Goal: Navigation & Orientation: Find specific page/section

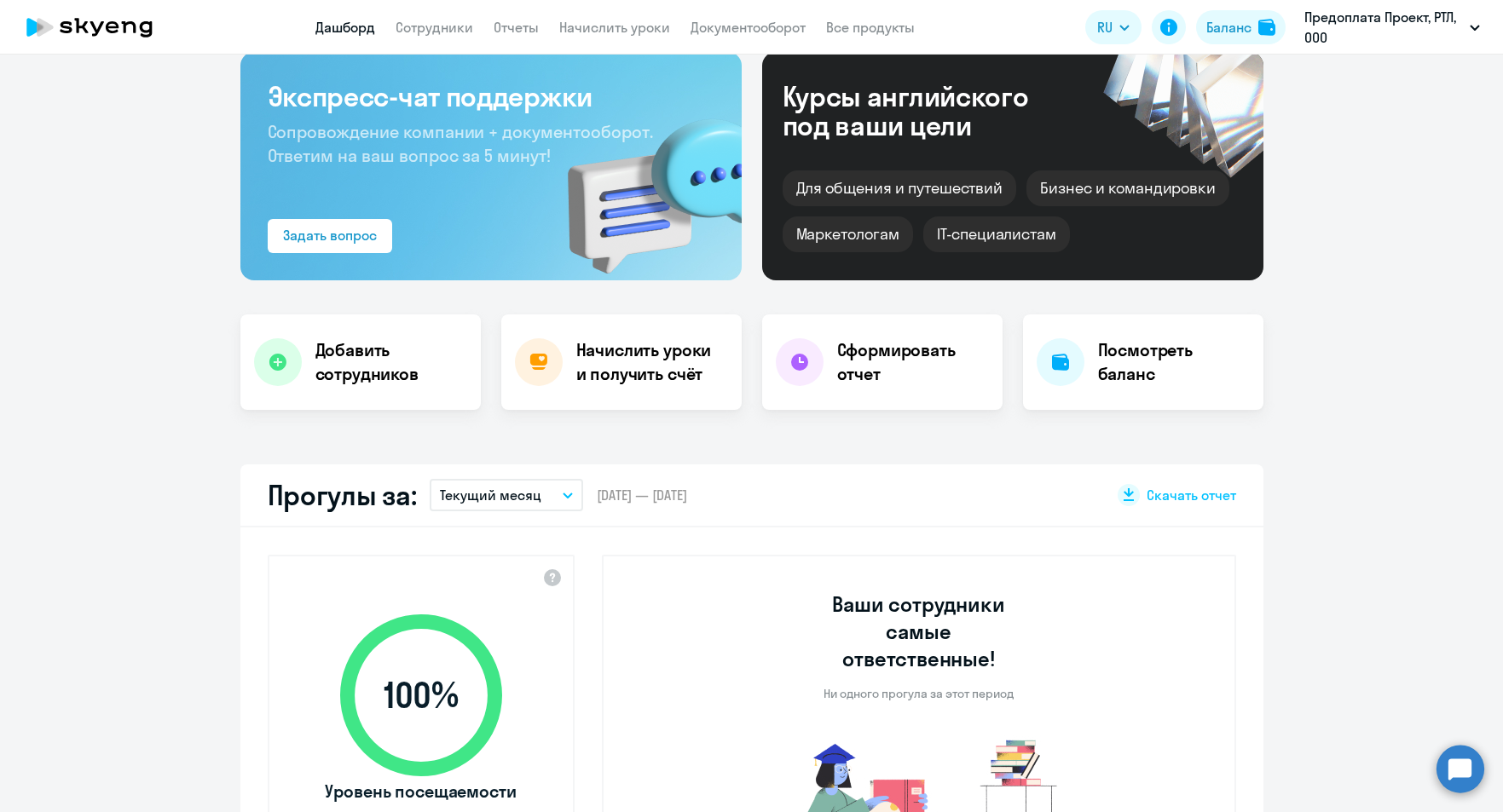
select select "30"
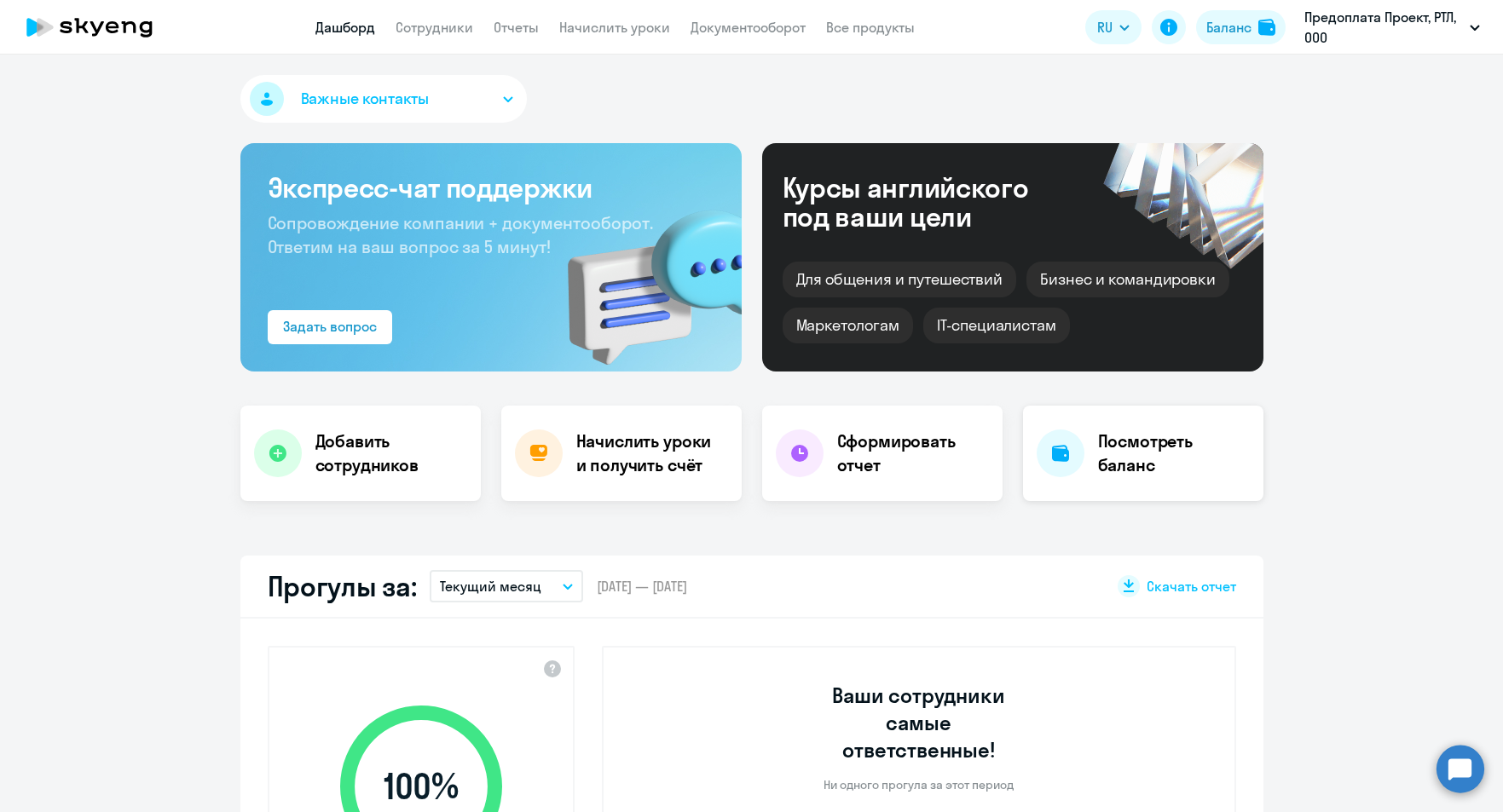
click at [1148, 452] on h4 "Посмотреть баланс" at bounding box center [1174, 453] width 152 height 48
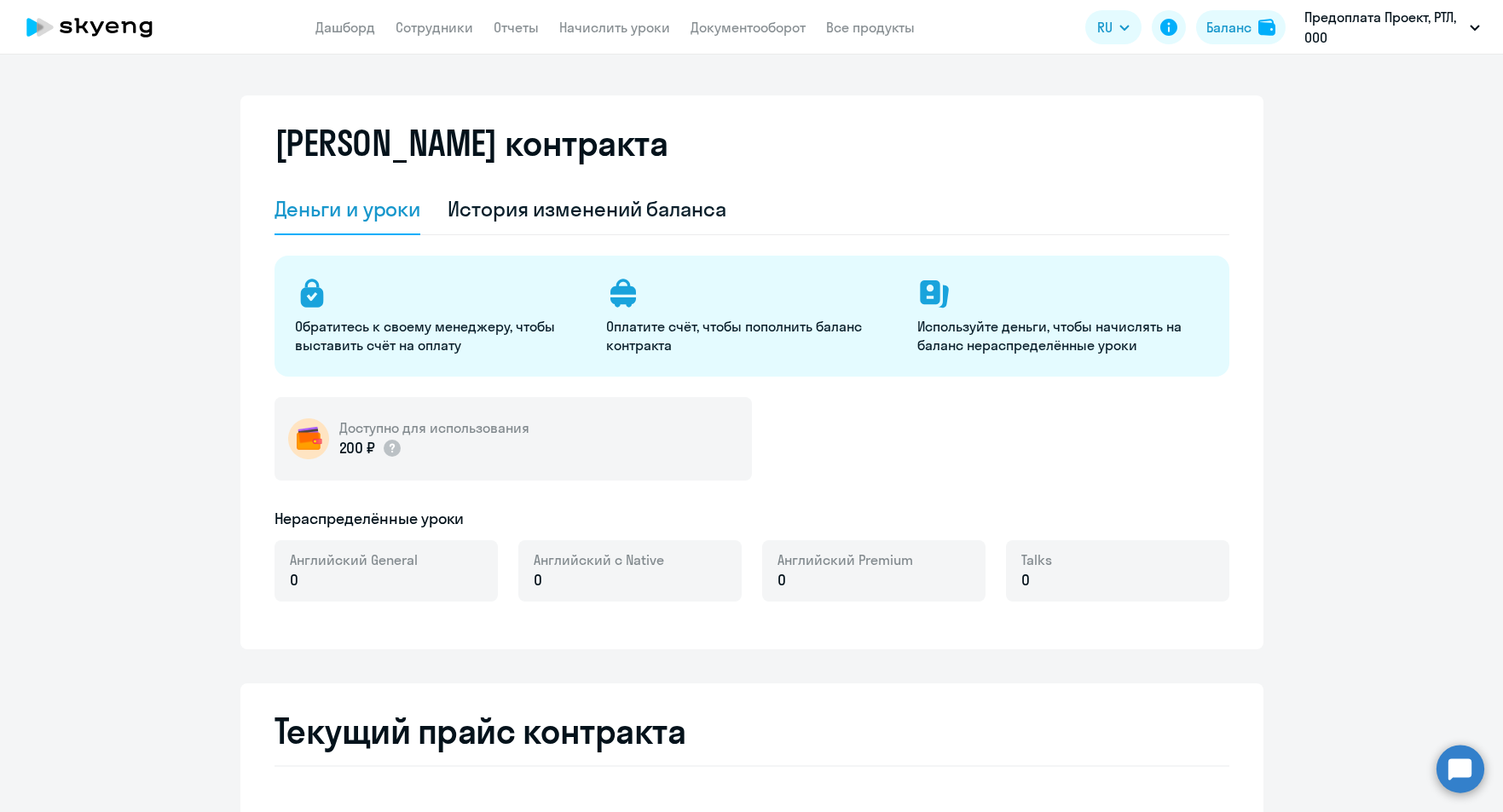
select select "english_adult_not_native_speaker"
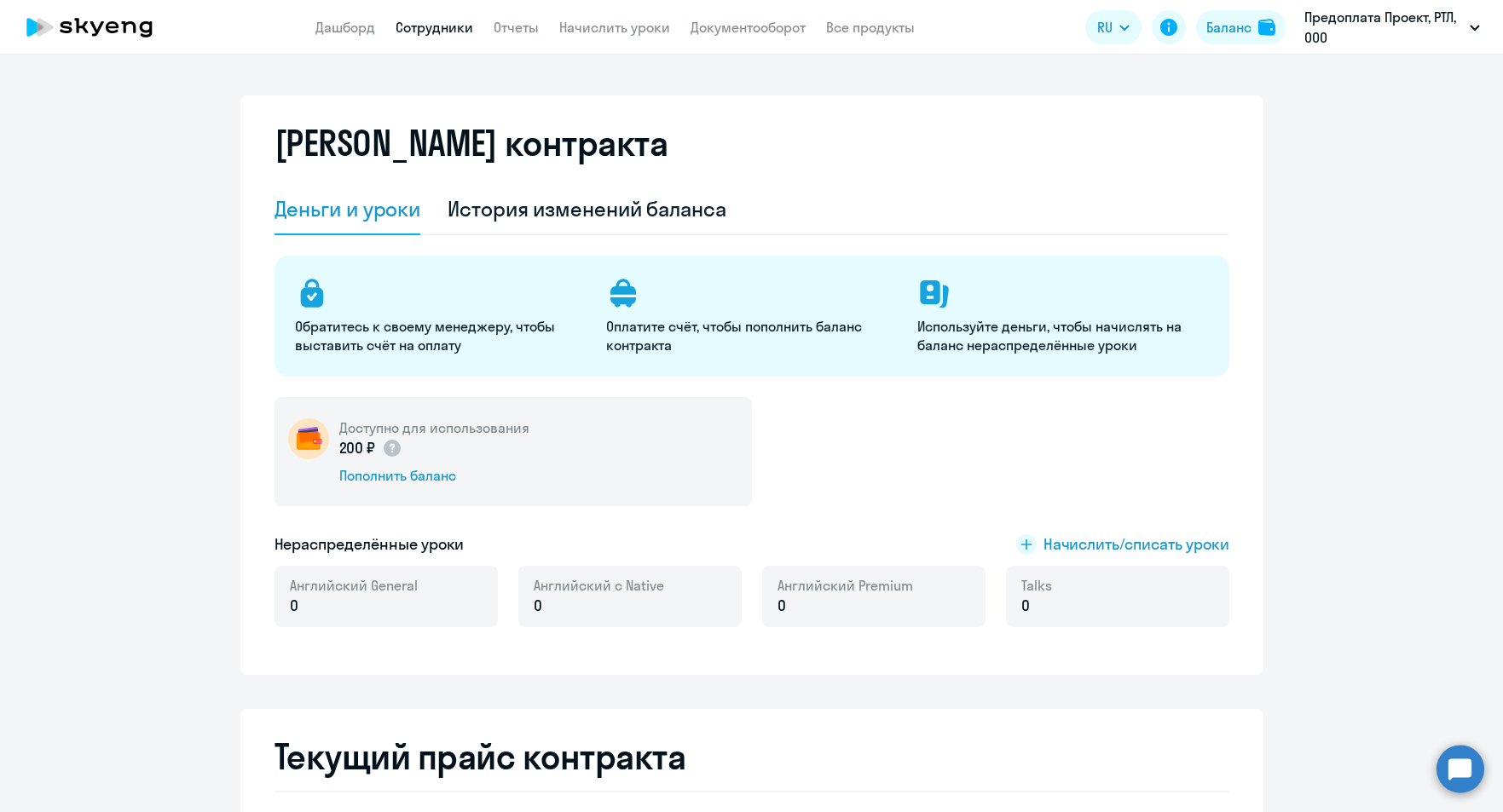
click at [407, 34] on link "Сотрудники" at bounding box center [434, 26] width 78 height 17
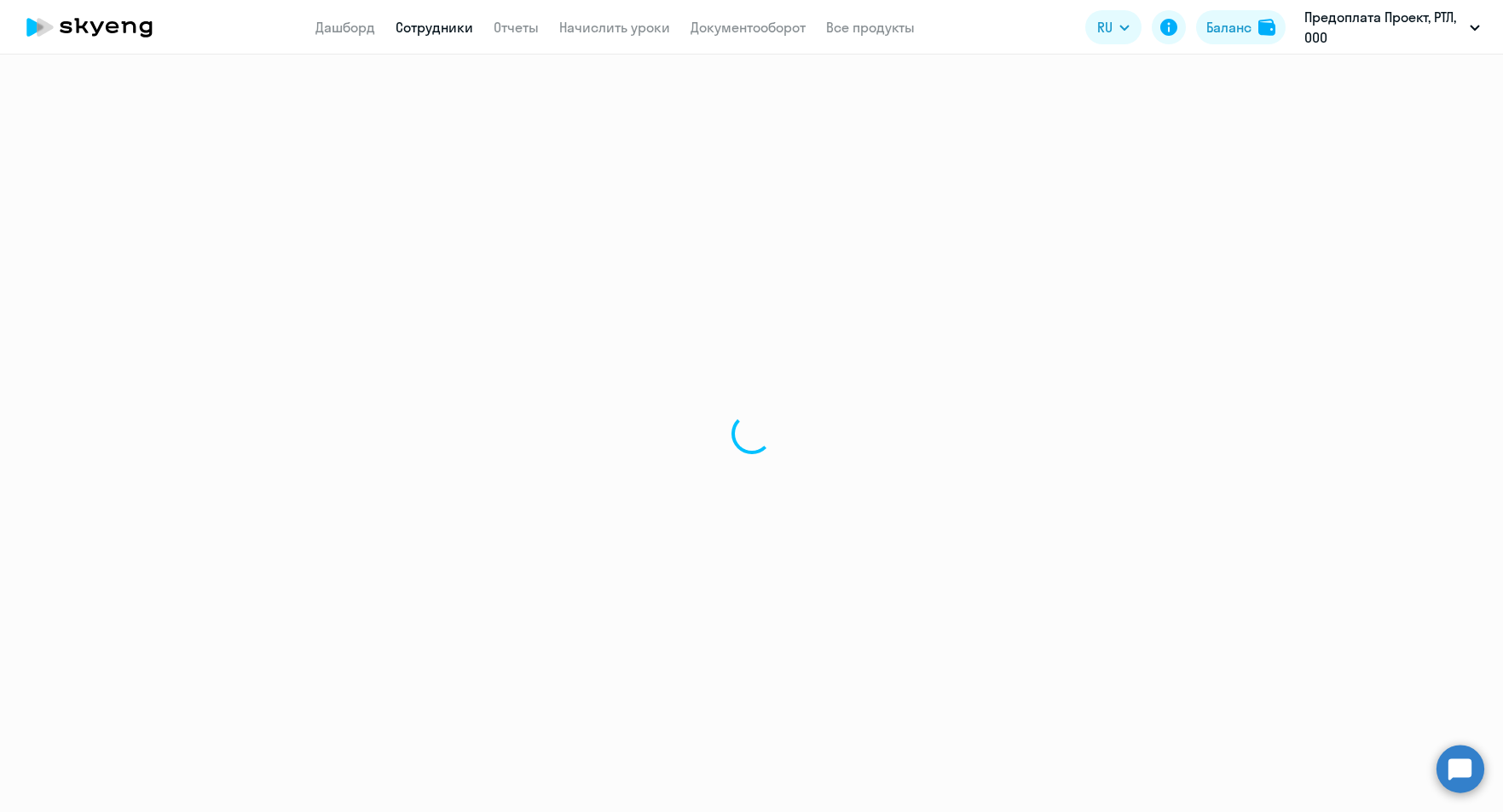
select select "30"
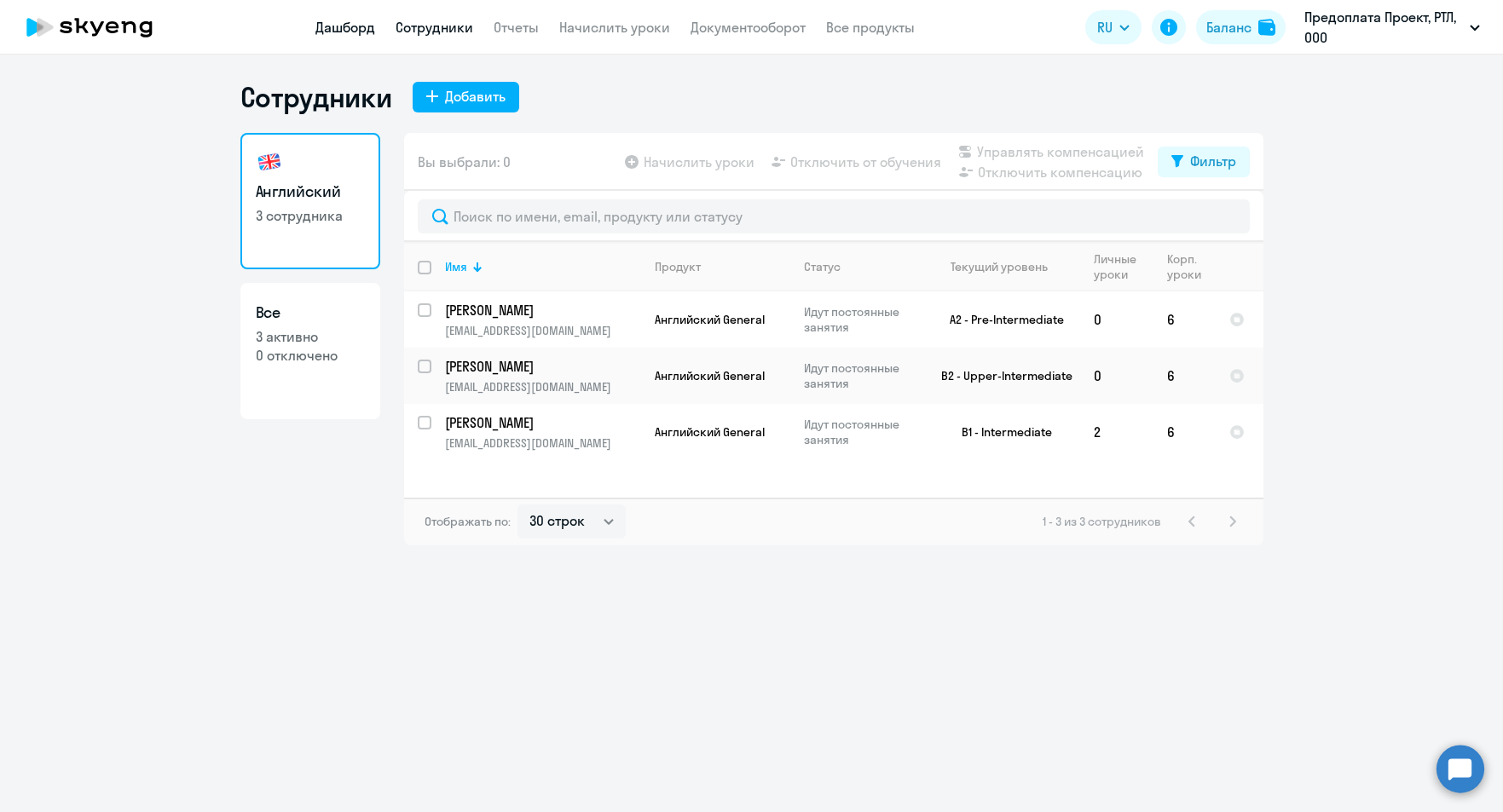
click at [347, 31] on link "Дашборд" at bounding box center [345, 26] width 59 height 17
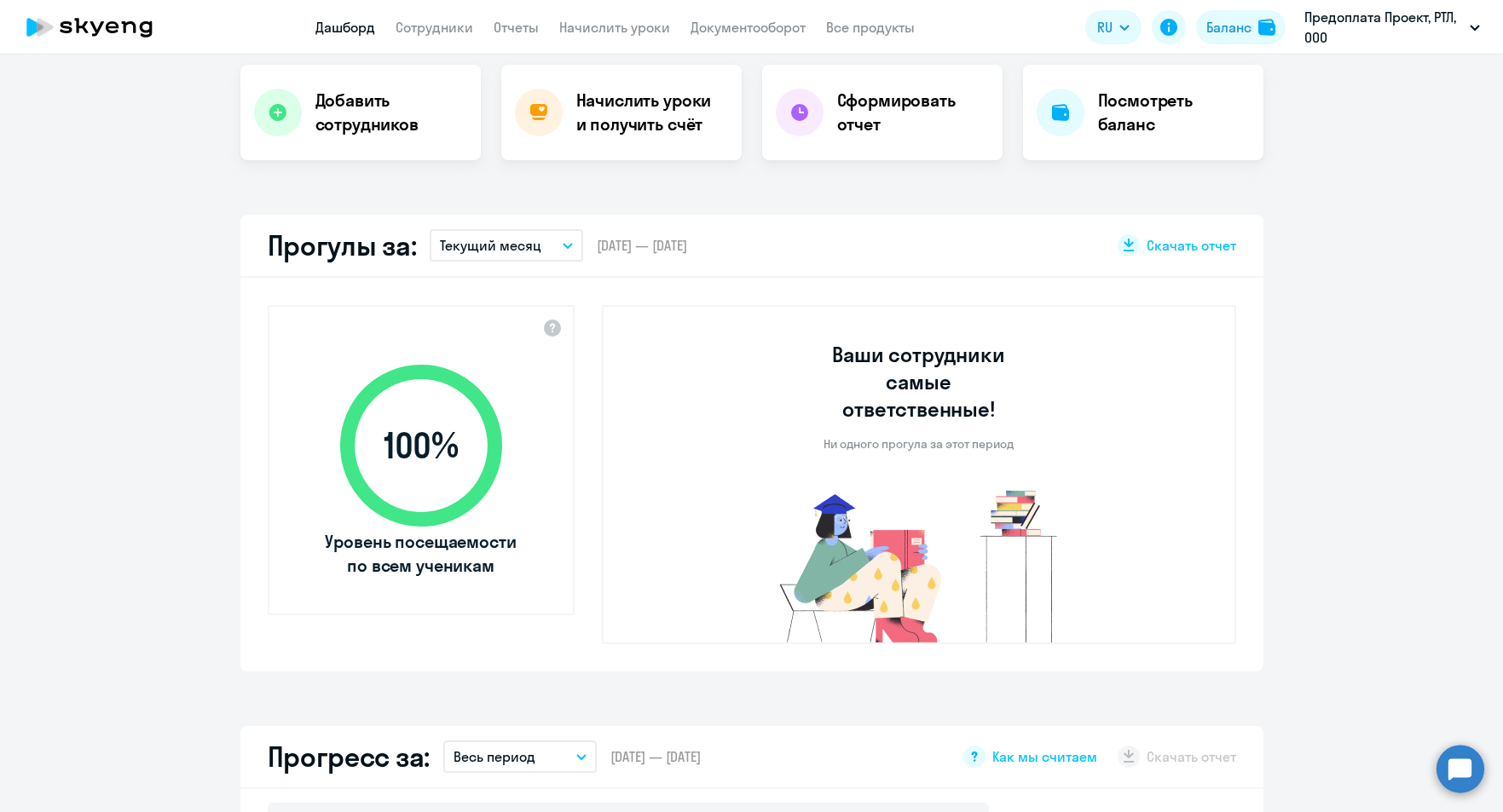
select select "30"
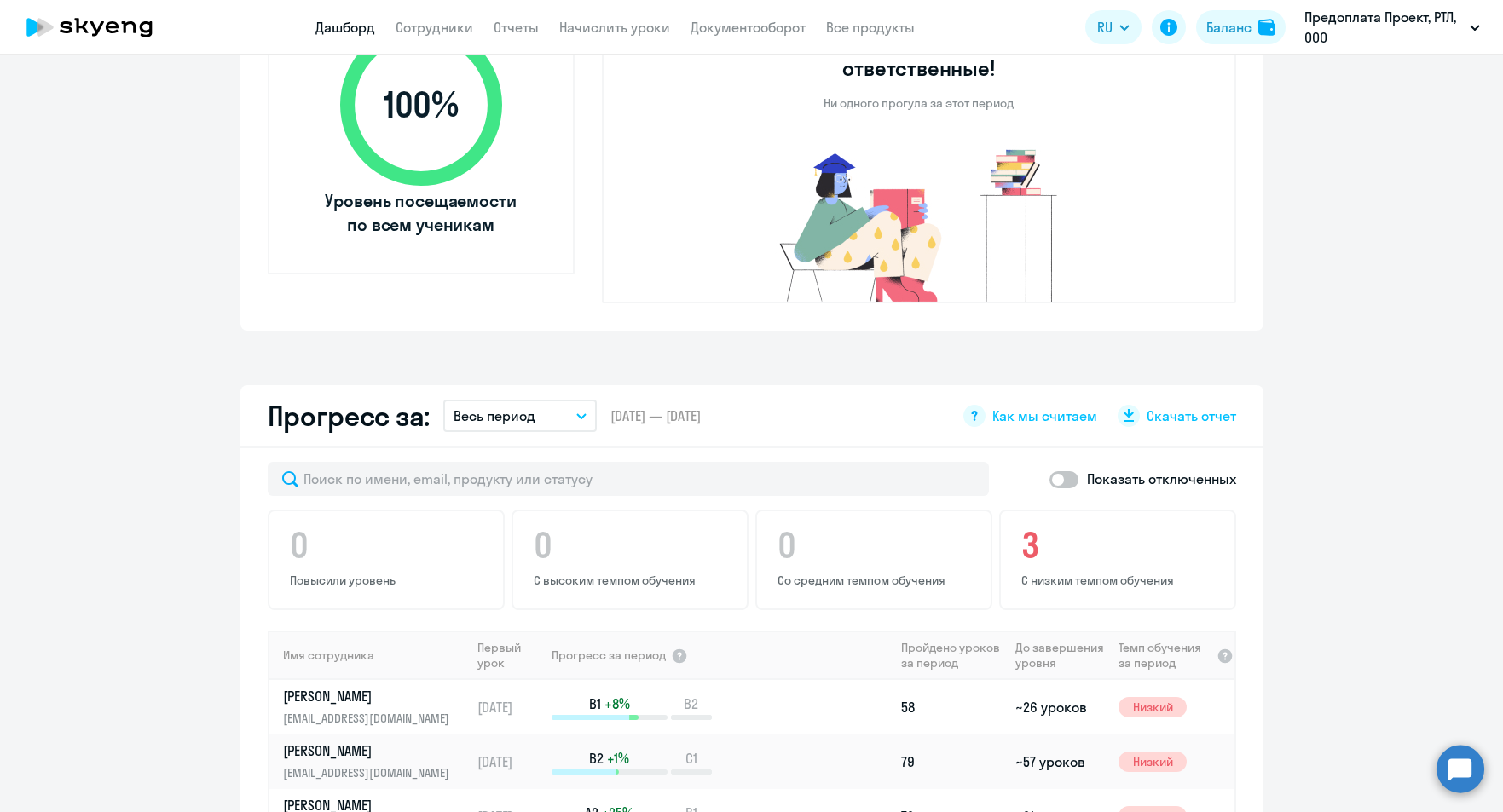
scroll to position [852, 0]
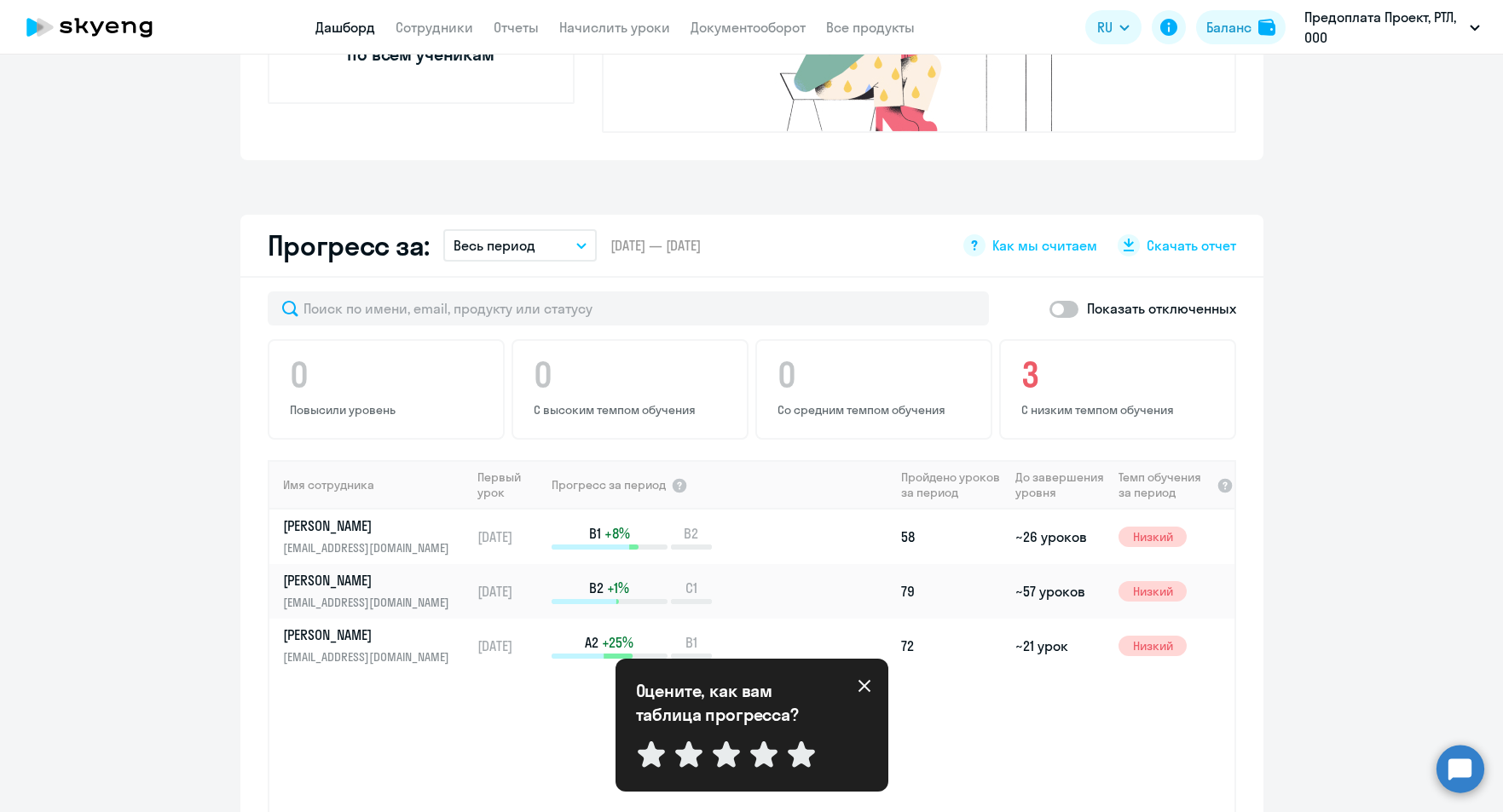
click at [869, 682] on icon at bounding box center [863, 685] width 12 height 12
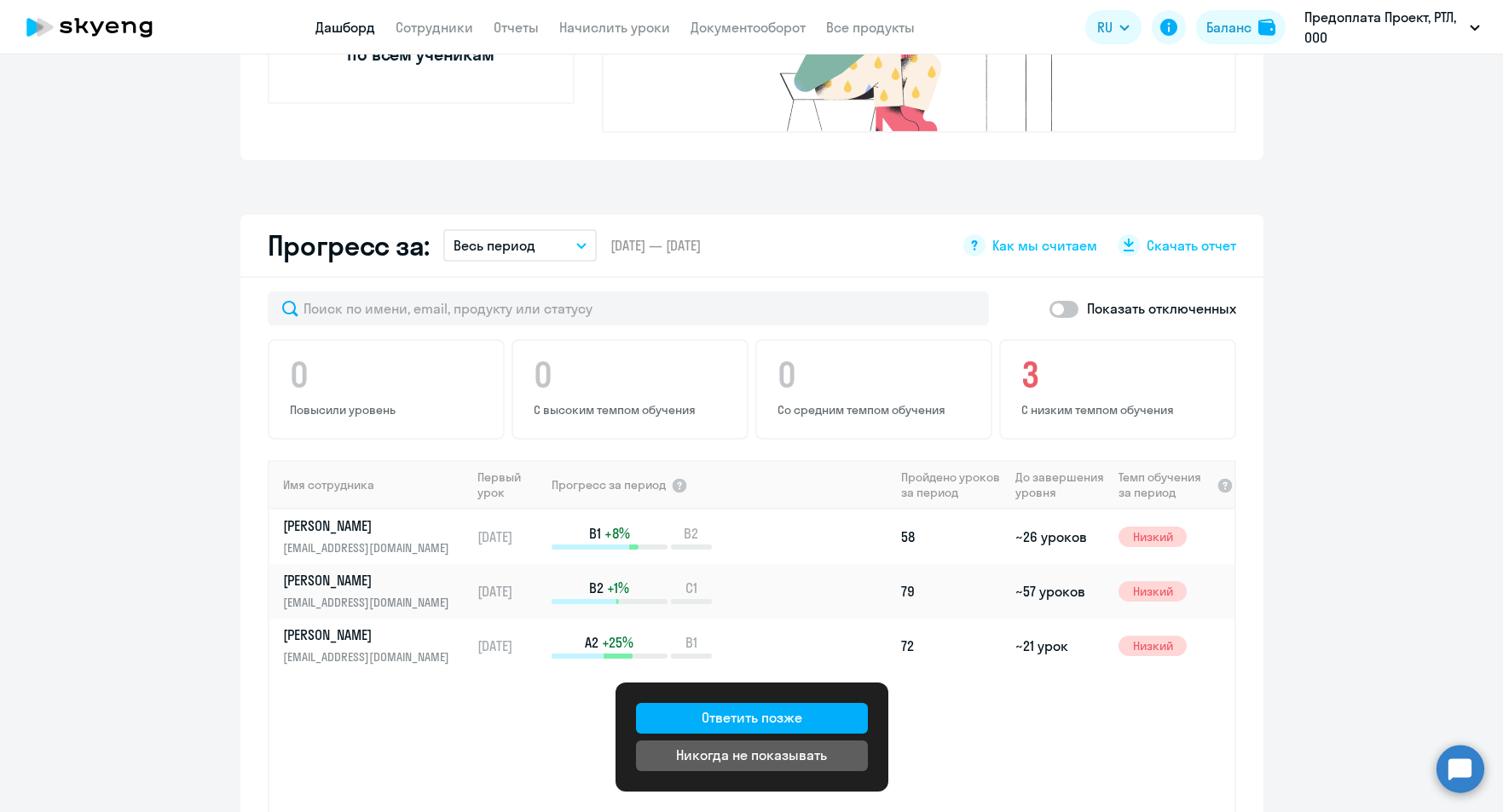
click at [1353, 412] on app-progress-dashboard "Прогресс за: Весь период – [DATE] — [DATE] Как мы считаем Скачать отчет Показат…" at bounding box center [751, 595] width 1503 height 762
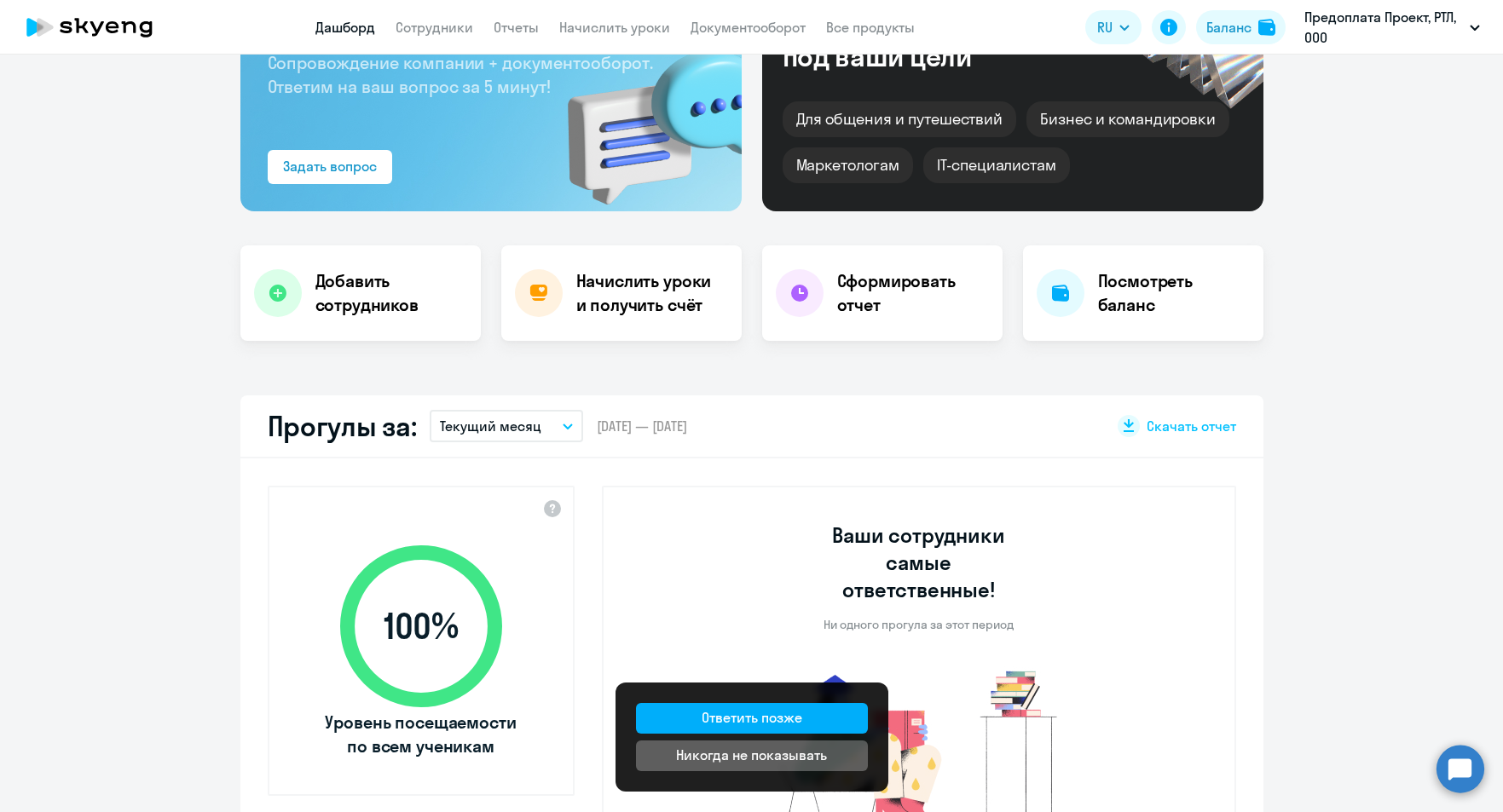
scroll to position [0, 0]
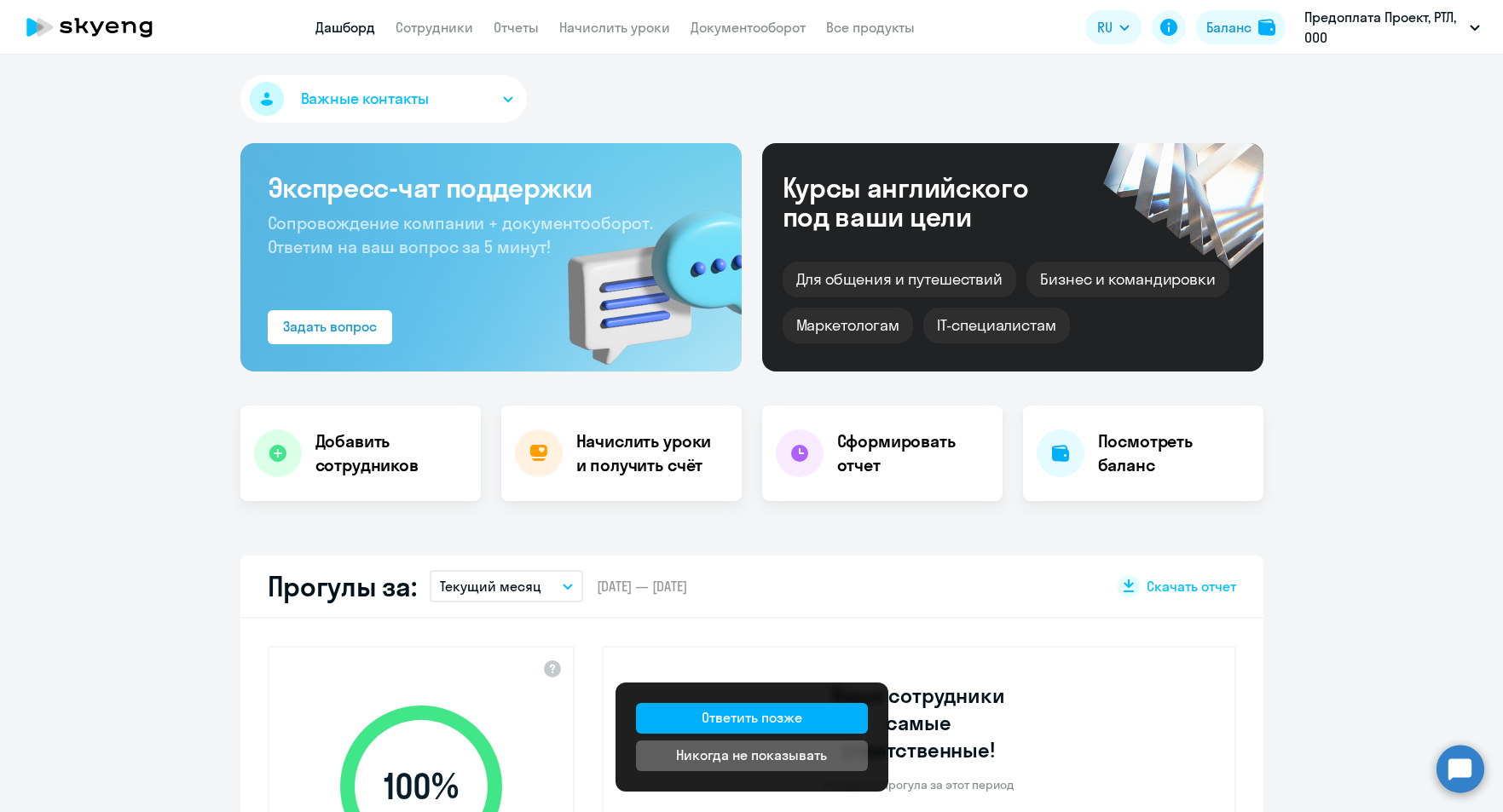
select select "30"
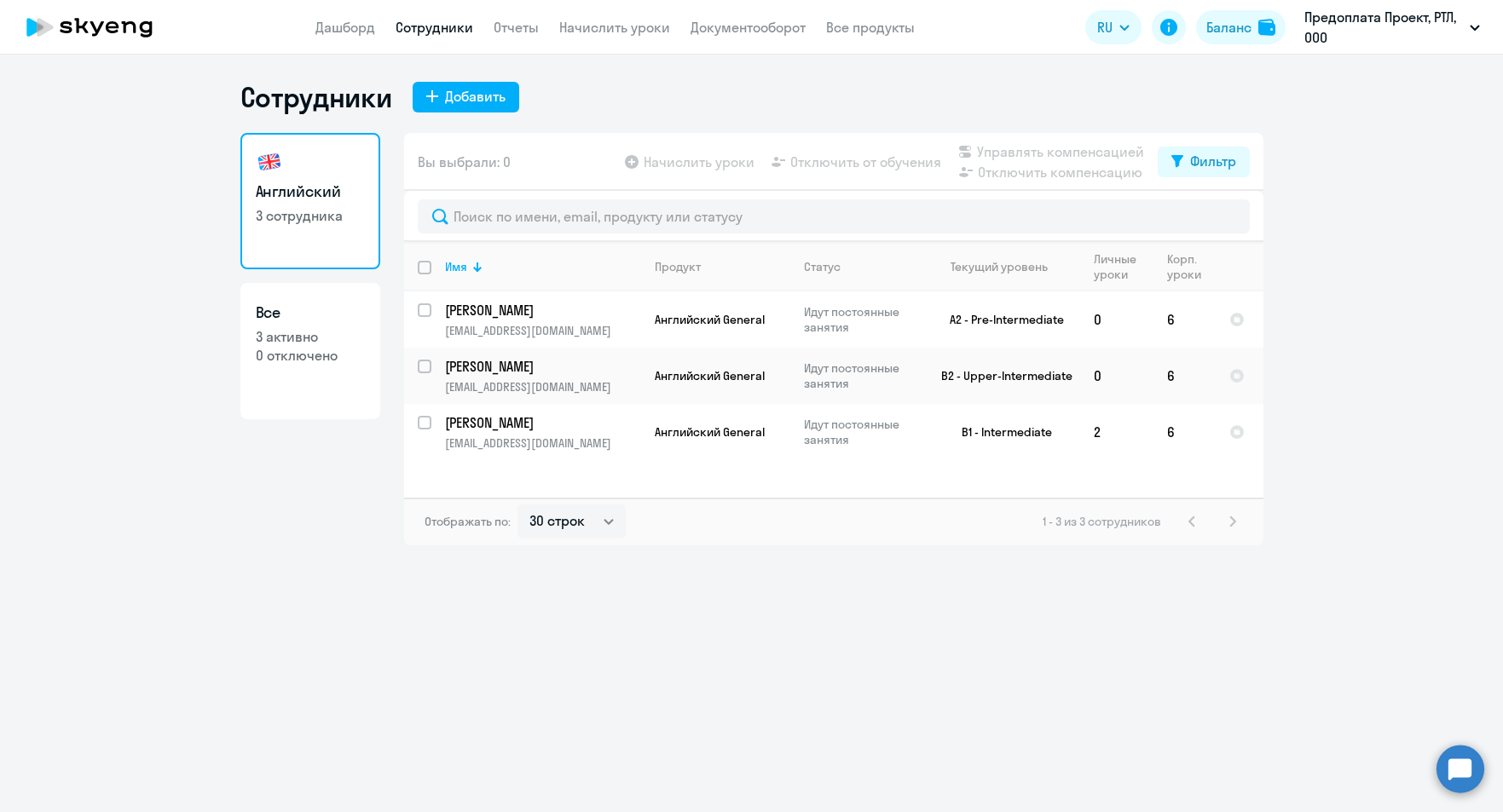
click at [1391, 316] on ng-component "Сотрудники Добавить Английский 3 сотрудника Все 3 активно 0 отключено Вы выбрал…" at bounding box center [751, 313] width 1503 height 465
click at [43, 27] on icon at bounding box center [34, 26] width 17 height 18
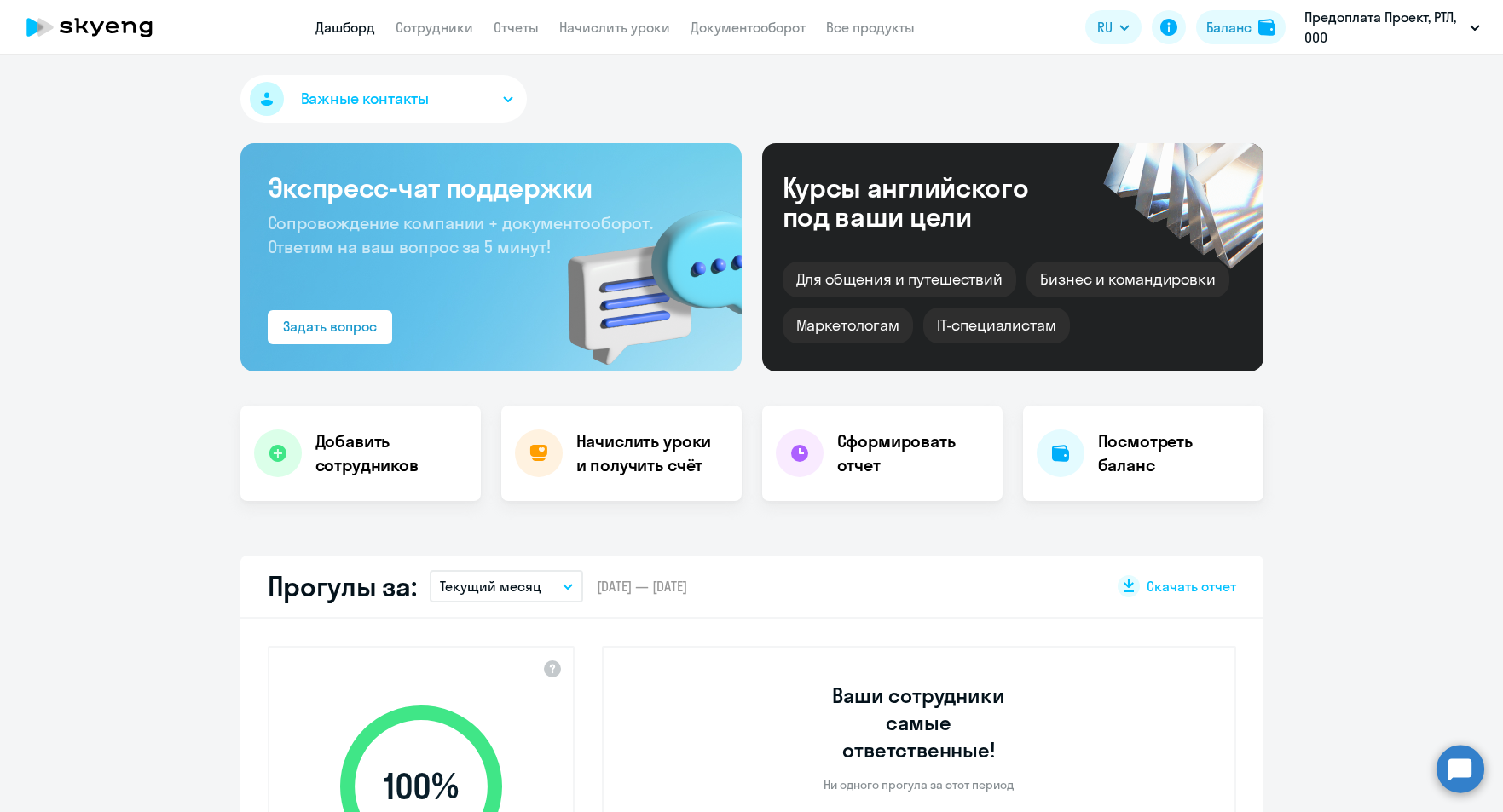
click at [43, 27] on icon at bounding box center [34, 26] width 17 height 18
select select "30"
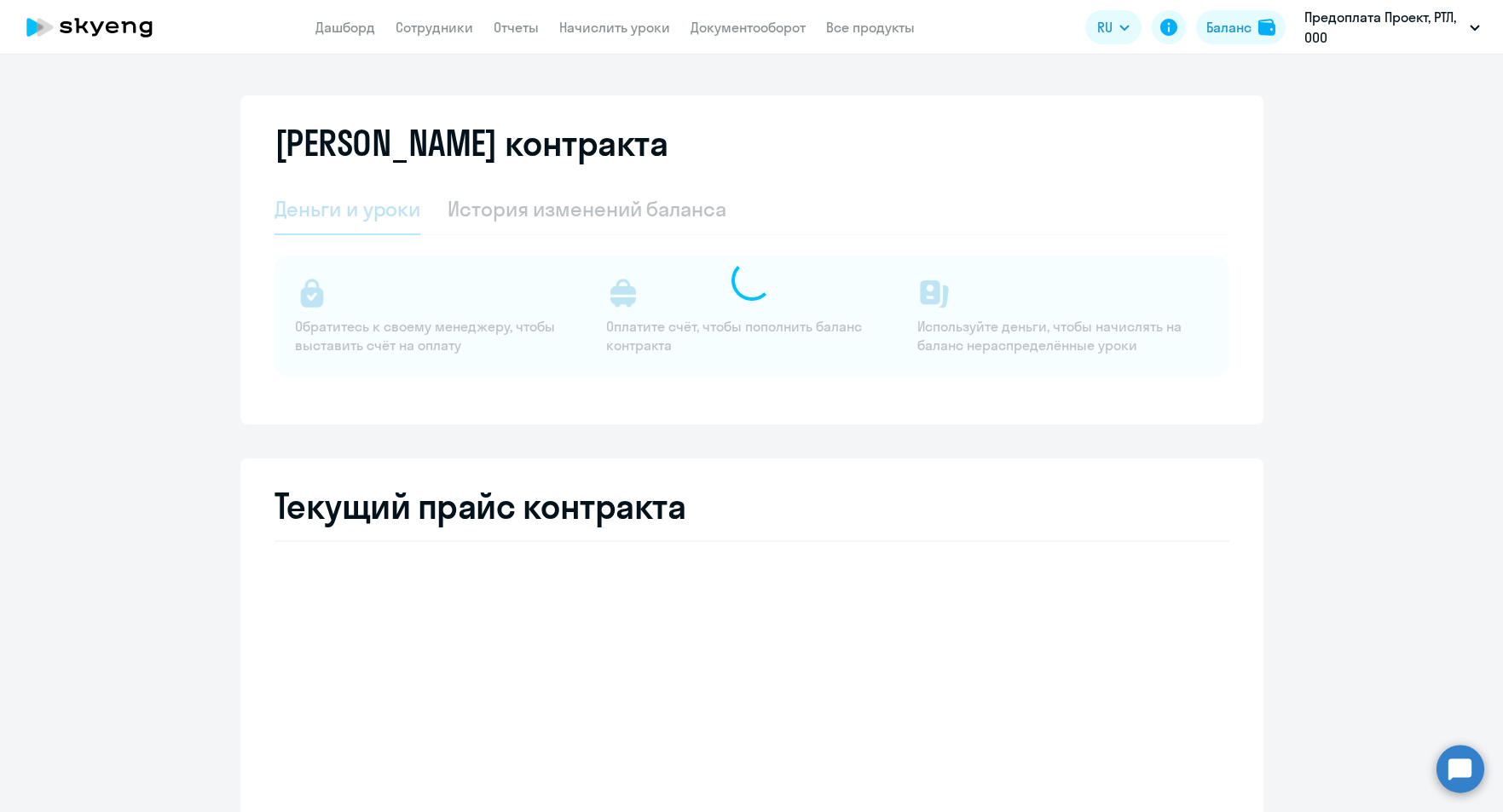
select select "english_adult_not_native_speaker"
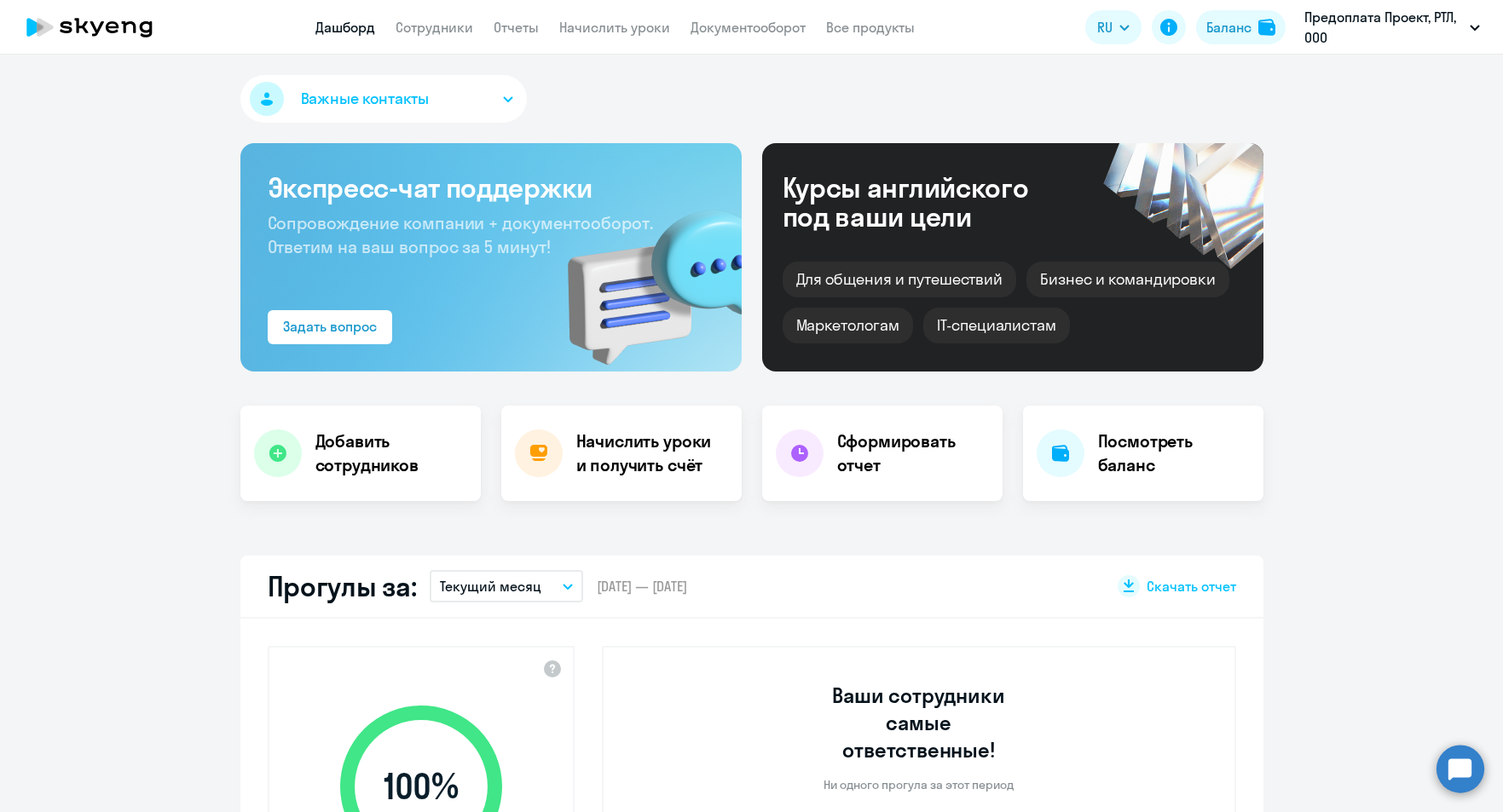
select select "30"
